Goal: Navigation & Orientation: Find specific page/section

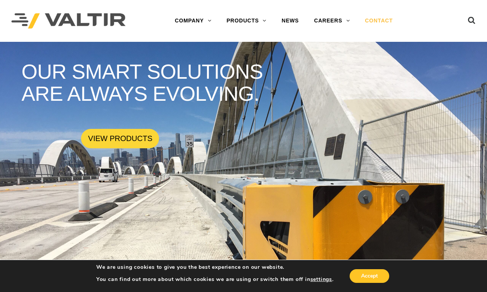
click at [379, 21] on link "CONTACT" at bounding box center [378, 20] width 43 height 15
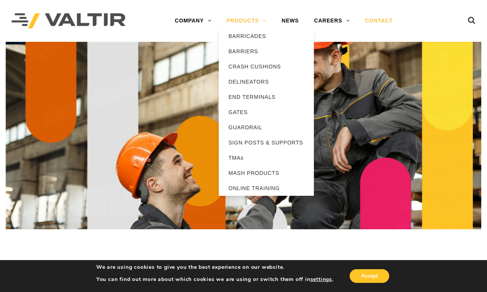
click at [246, 21] on link "PRODUCTS" at bounding box center [246, 20] width 55 height 15
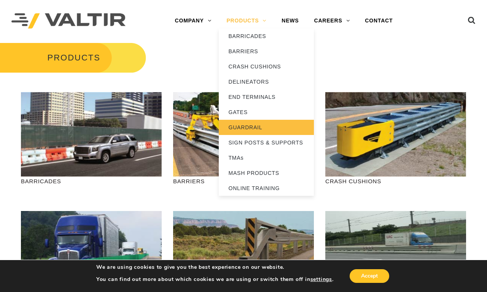
click at [266, 127] on link "GUARDRAIL" at bounding box center [266, 127] width 95 height 15
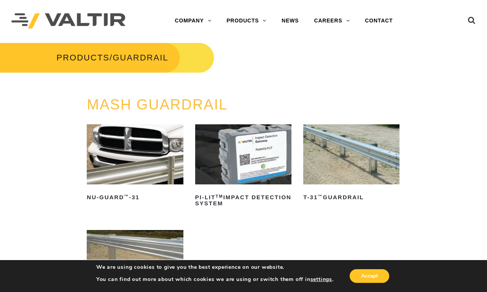
scroll to position [273, 0]
